Goal: Task Accomplishment & Management: Use online tool/utility

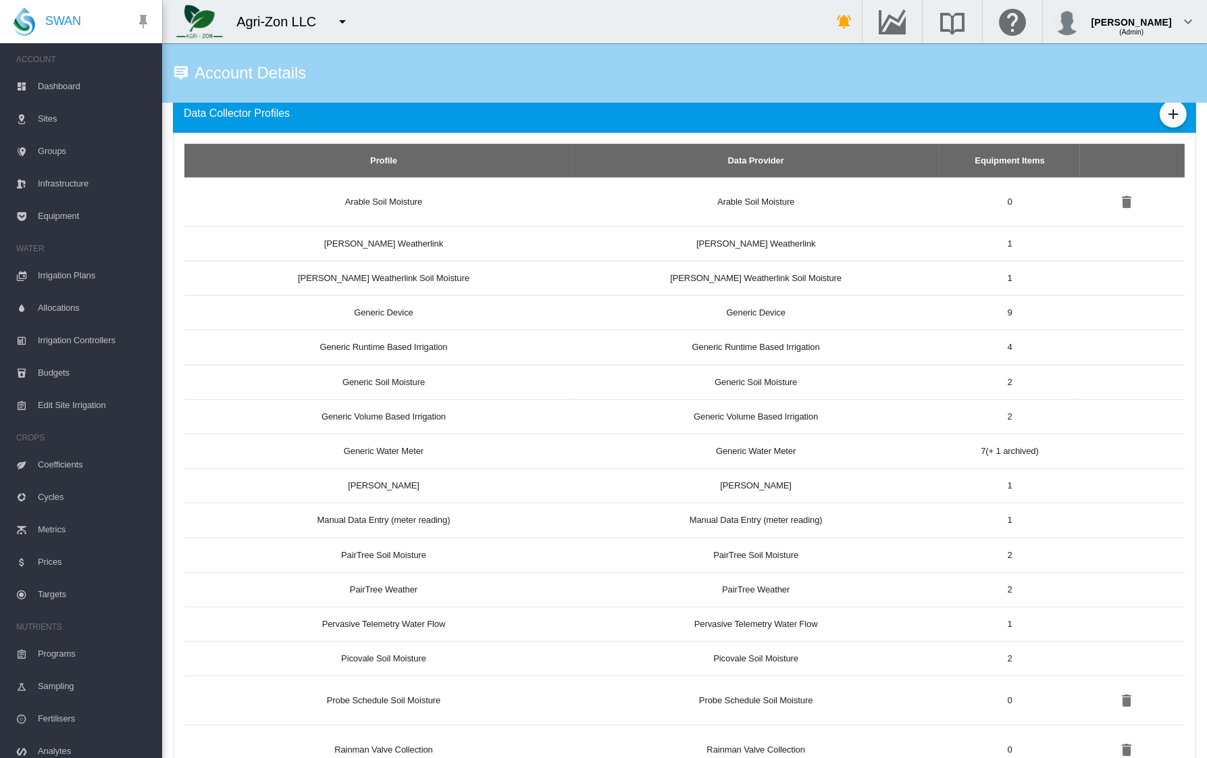
scroll to position [1100, 0]
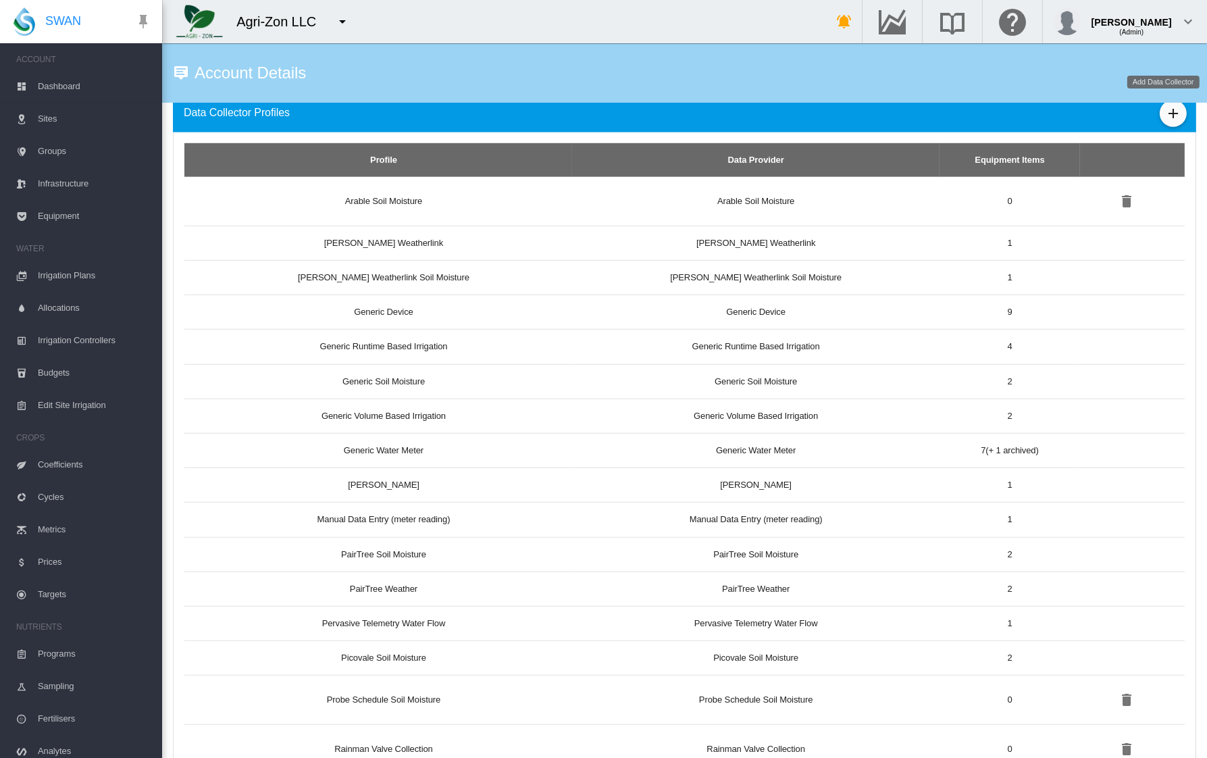
click at [1160, 115] on button "Add Data Collector" at bounding box center [1173, 113] width 27 height 27
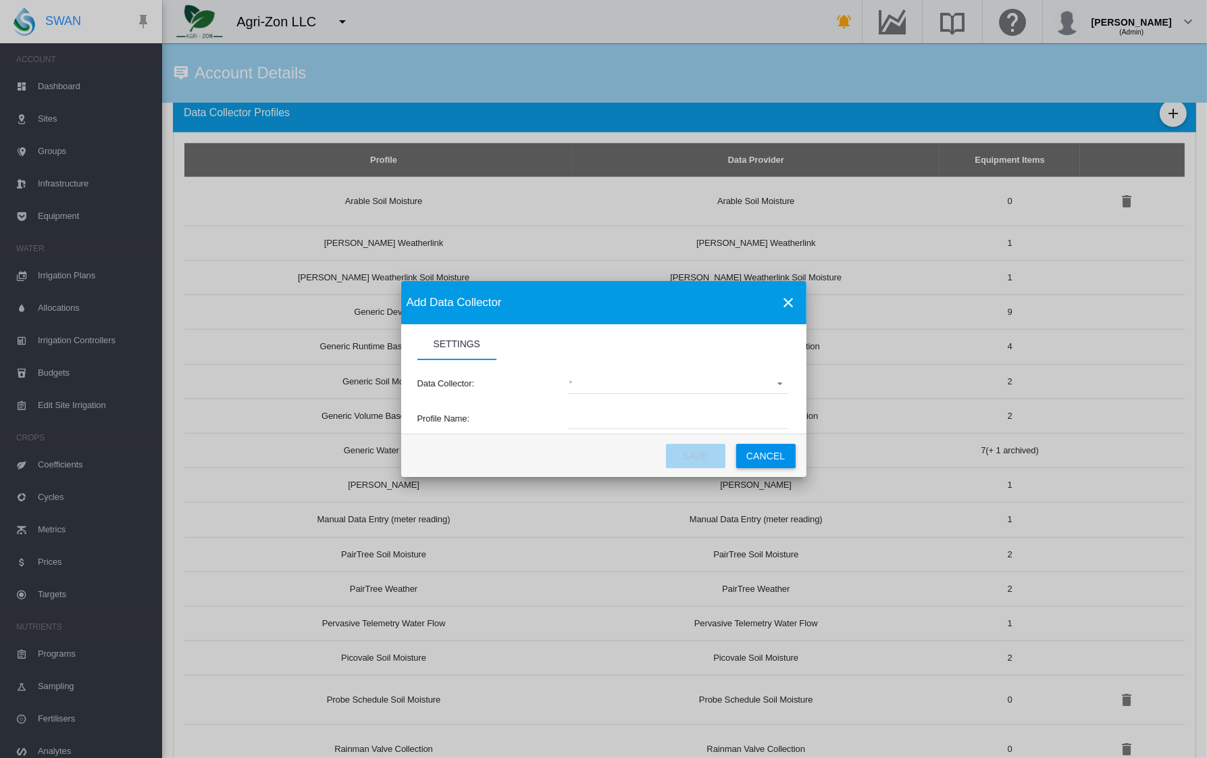
click at [672, 392] on md-select "(deprecated) Toro Lynx Course By Station Adcon Soil Moisture Aquacheck Soil Moi…" at bounding box center [677, 384] width 221 height 20
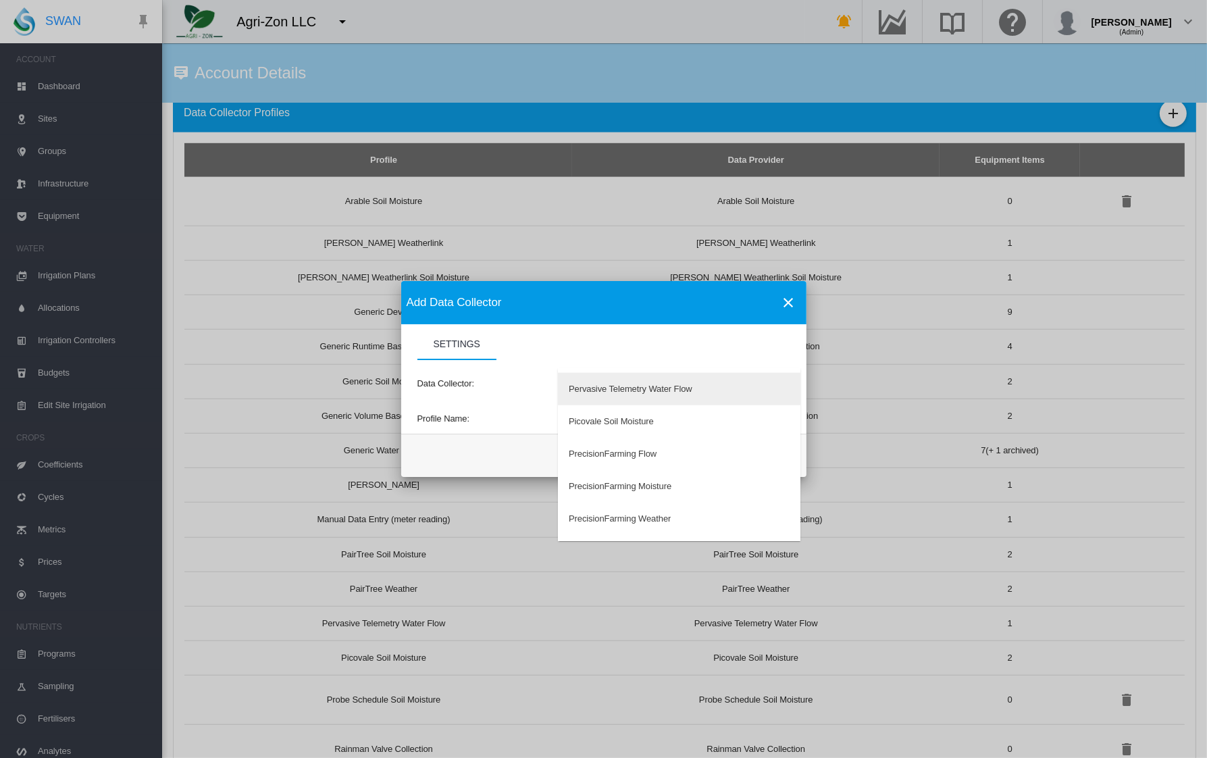
scroll to position [2266, 0]
click at [672, 399] on md-option "Pervasive Telemetry Water Flow" at bounding box center [679, 388] width 243 height 32
type input "**********"
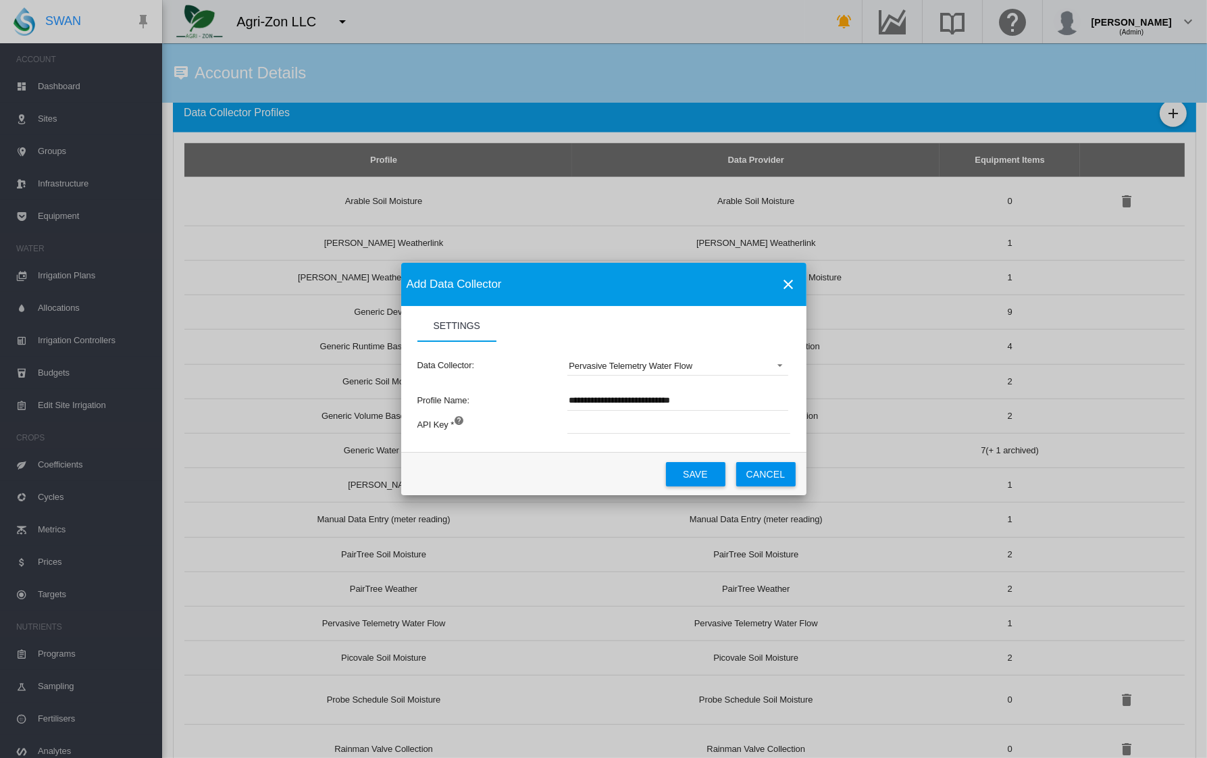
click at [608, 378] on div "Data Collector: Pervasive Telemetry Water Flow" at bounding box center [604, 365] width 373 height 47
click at [609, 363] on div "Pervasive Telemetry Water Flow" at bounding box center [631, 366] width 124 height 10
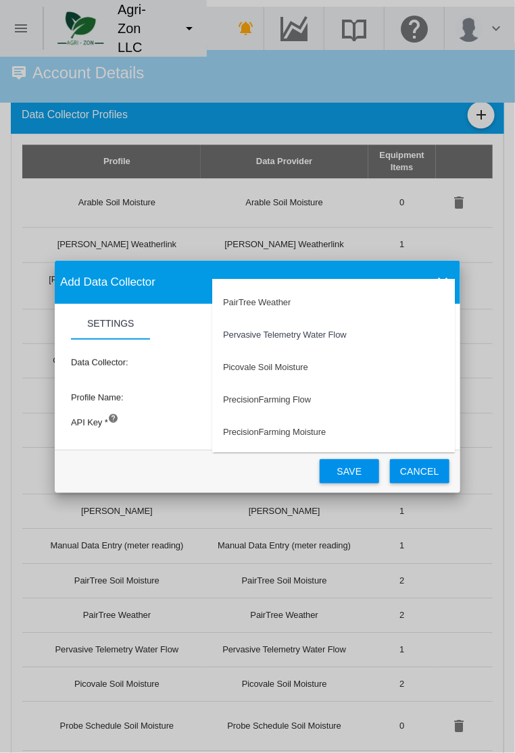
scroll to position [2297, 0]
click at [415, 469] on md-backdrop at bounding box center [257, 376] width 515 height 753
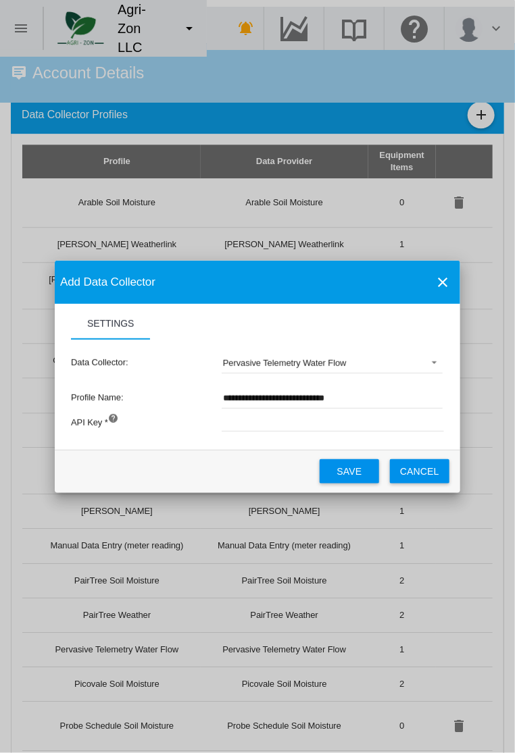
click at [415, 472] on button "Cancel" at bounding box center [419, 471] width 59 height 24
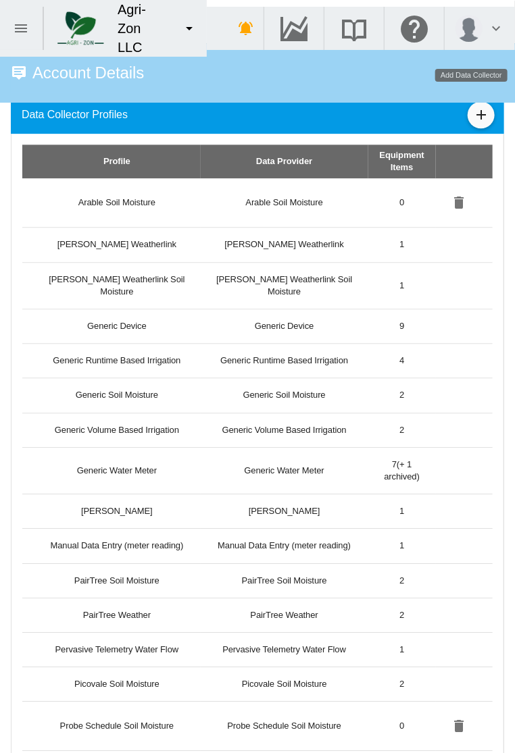
click at [473, 113] on md-icon "icon-plus" at bounding box center [481, 115] width 16 height 16
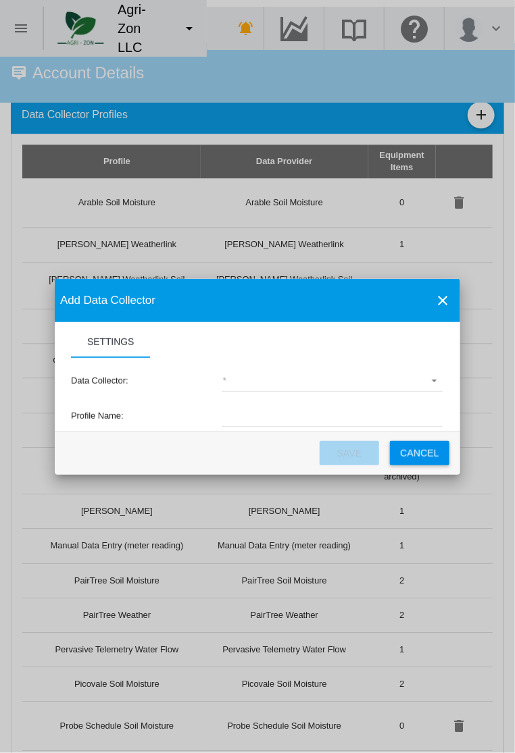
click at [251, 372] on md-select "(deprecated) Toro Lynx Course By Station Adcon Soil Moisture Aquacheck Soil Moi…" at bounding box center [332, 382] width 221 height 20
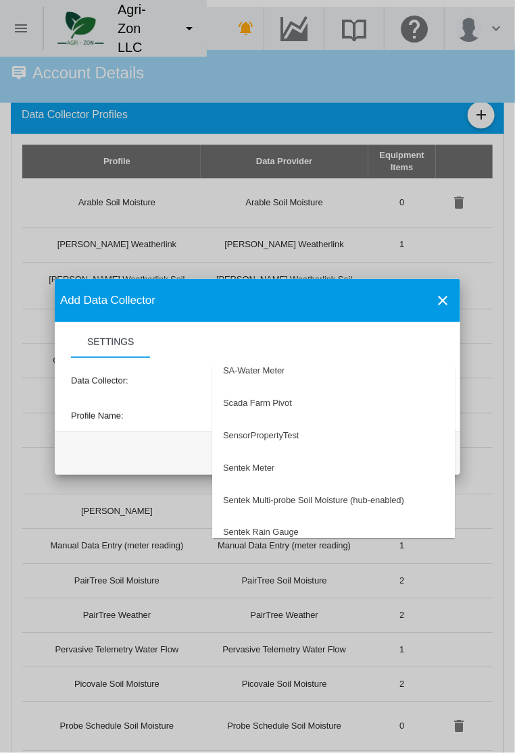
scroll to position [3059, 0]
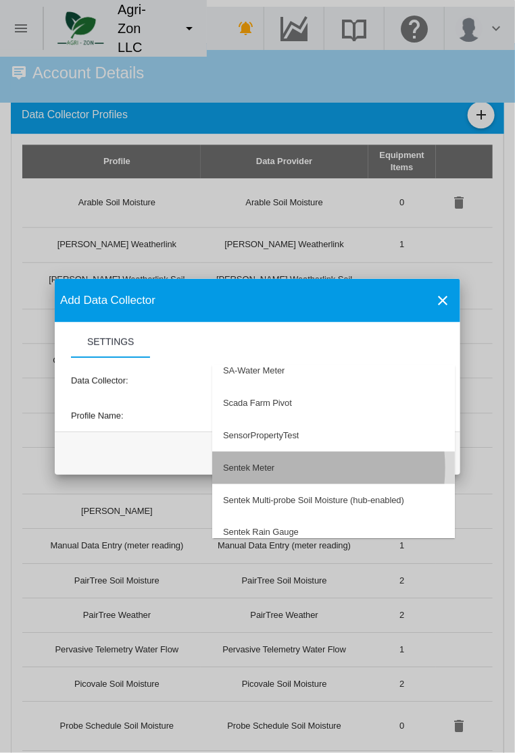
click at [282, 468] on md-option "Sentek Meter" at bounding box center [333, 468] width 243 height 32
type input "**********"
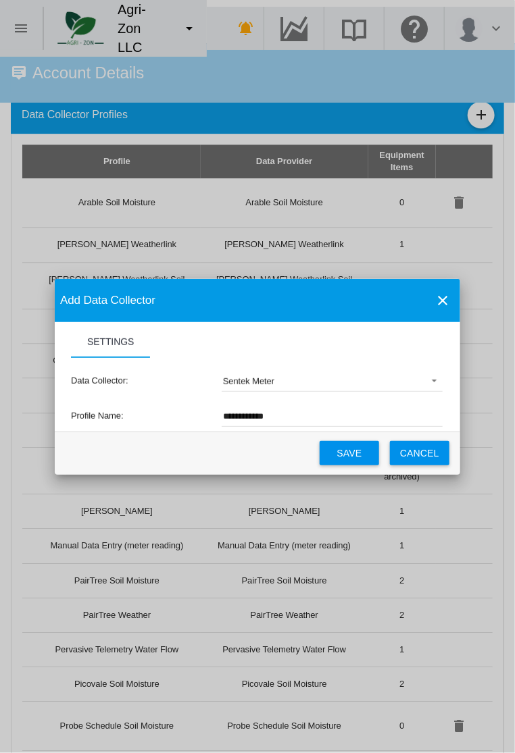
click at [415, 449] on button "Cancel" at bounding box center [419, 453] width 59 height 24
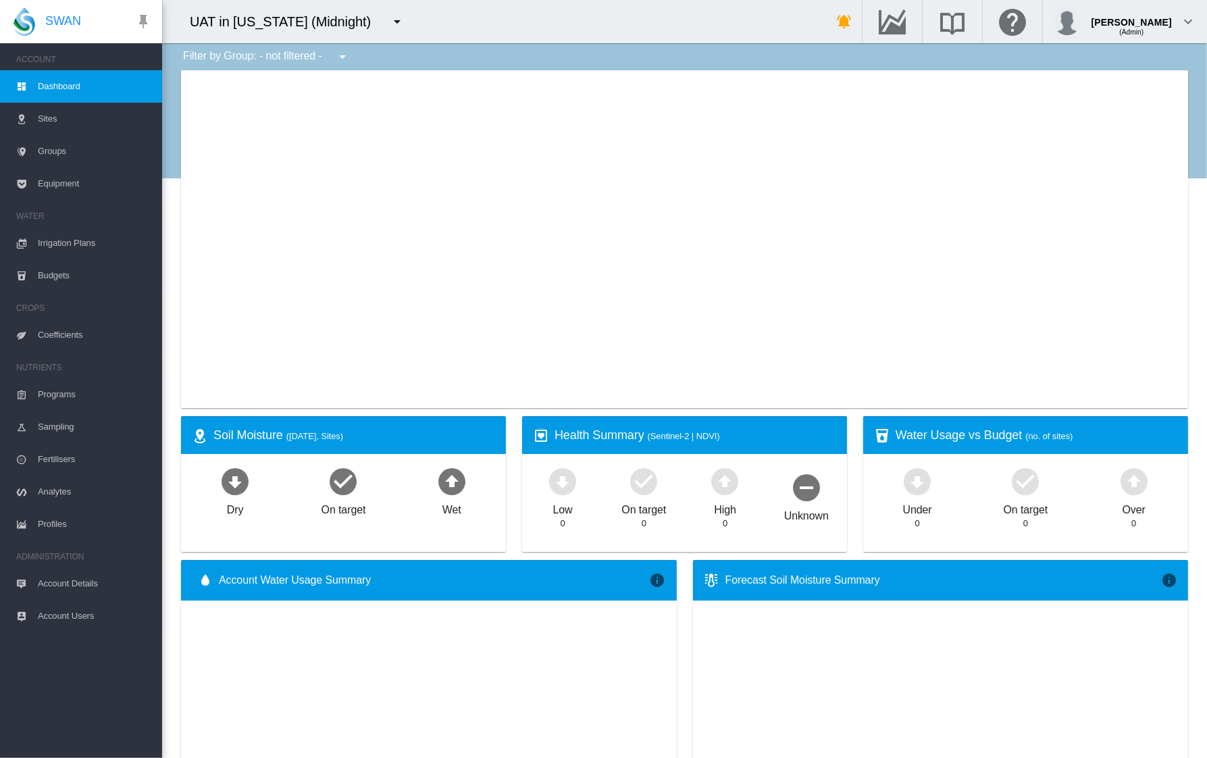
type input "**********"
